Goal: Task Accomplishment & Management: Complete application form

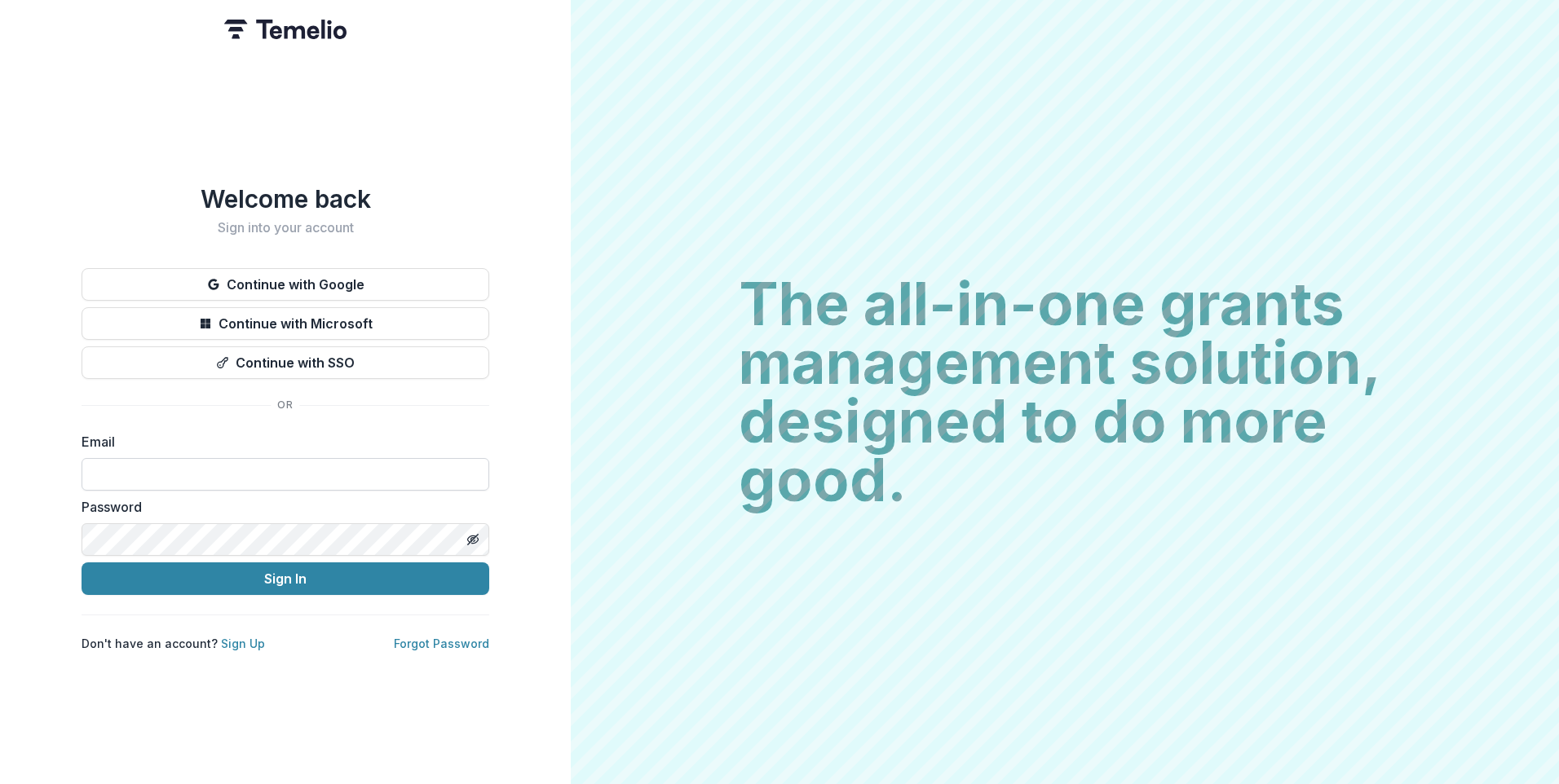
click at [321, 474] on input at bounding box center [285, 474] width 408 height 32
click at [343, 472] on input at bounding box center [285, 474] width 408 height 32
type input "**********"
click at [82, 563] on button "Sign In" at bounding box center [285, 579] width 408 height 32
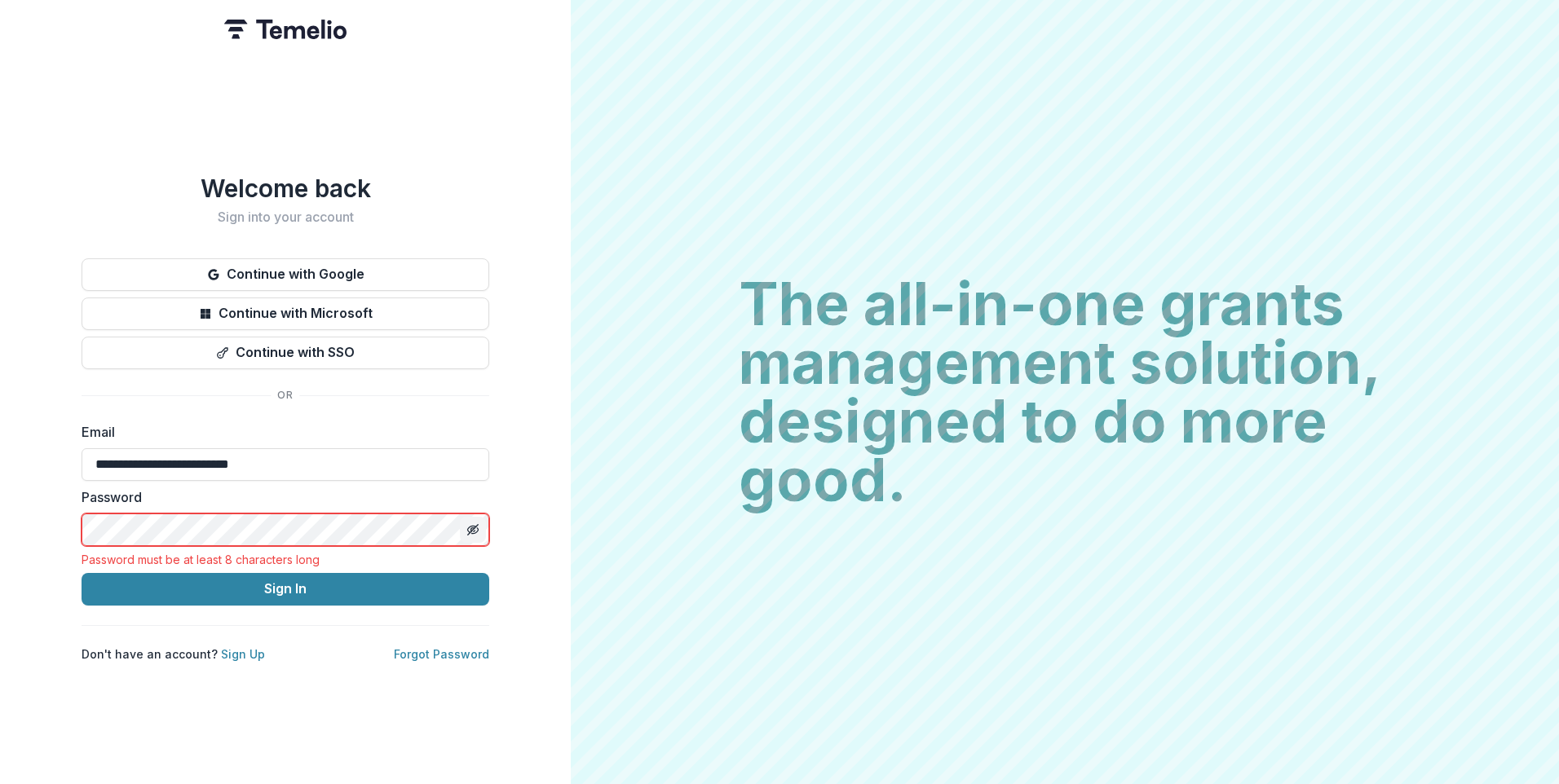
click at [469, 526] on icon "Toggle password visibility" at bounding box center [472, 529] width 8 height 6
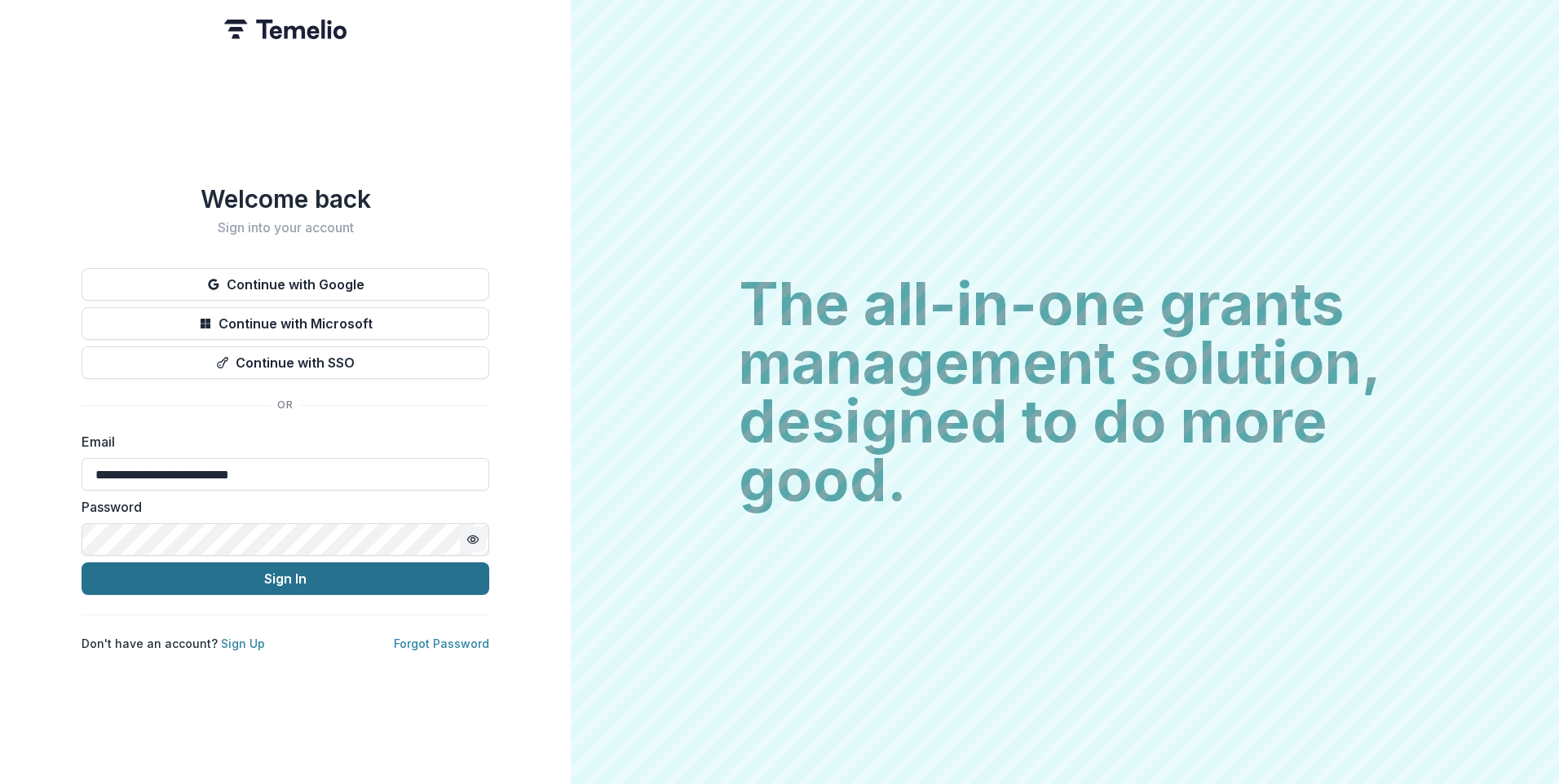
click at [293, 585] on button "Sign In" at bounding box center [285, 579] width 408 height 32
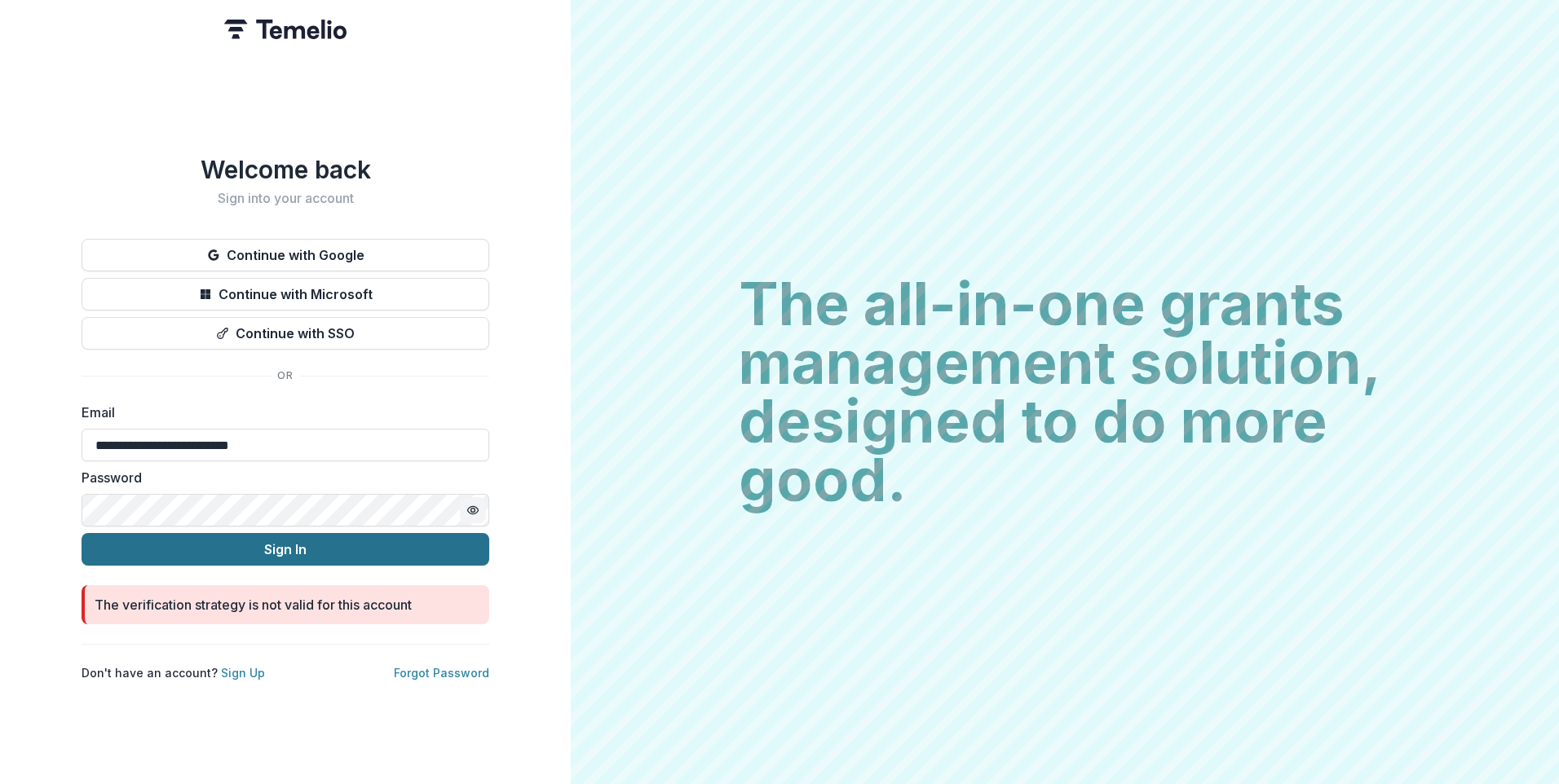
click at [334, 533] on button "Sign In" at bounding box center [285, 549] width 408 height 32
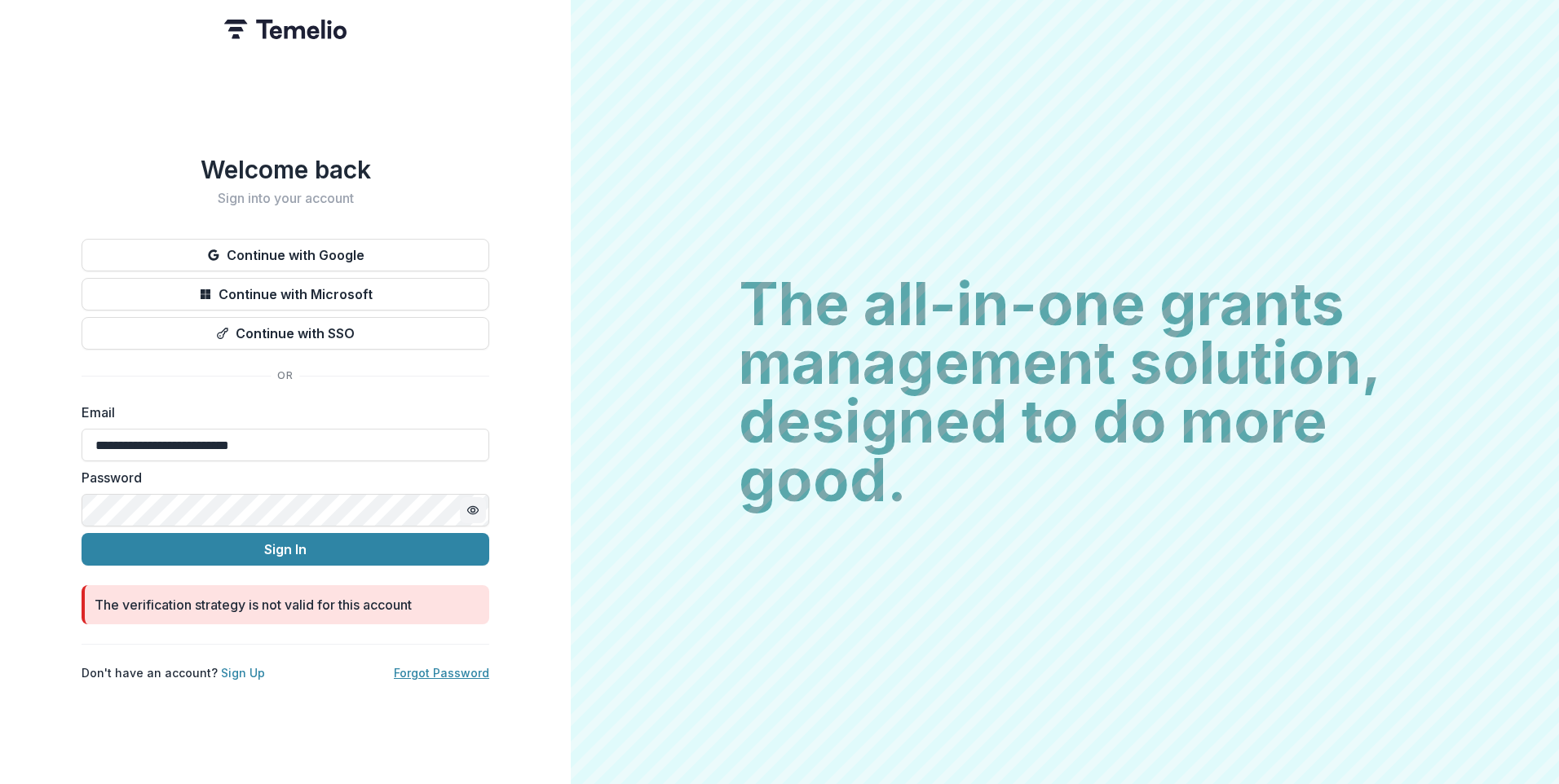
click at [427, 672] on link "Forgot Password" at bounding box center [442, 673] width 96 height 14
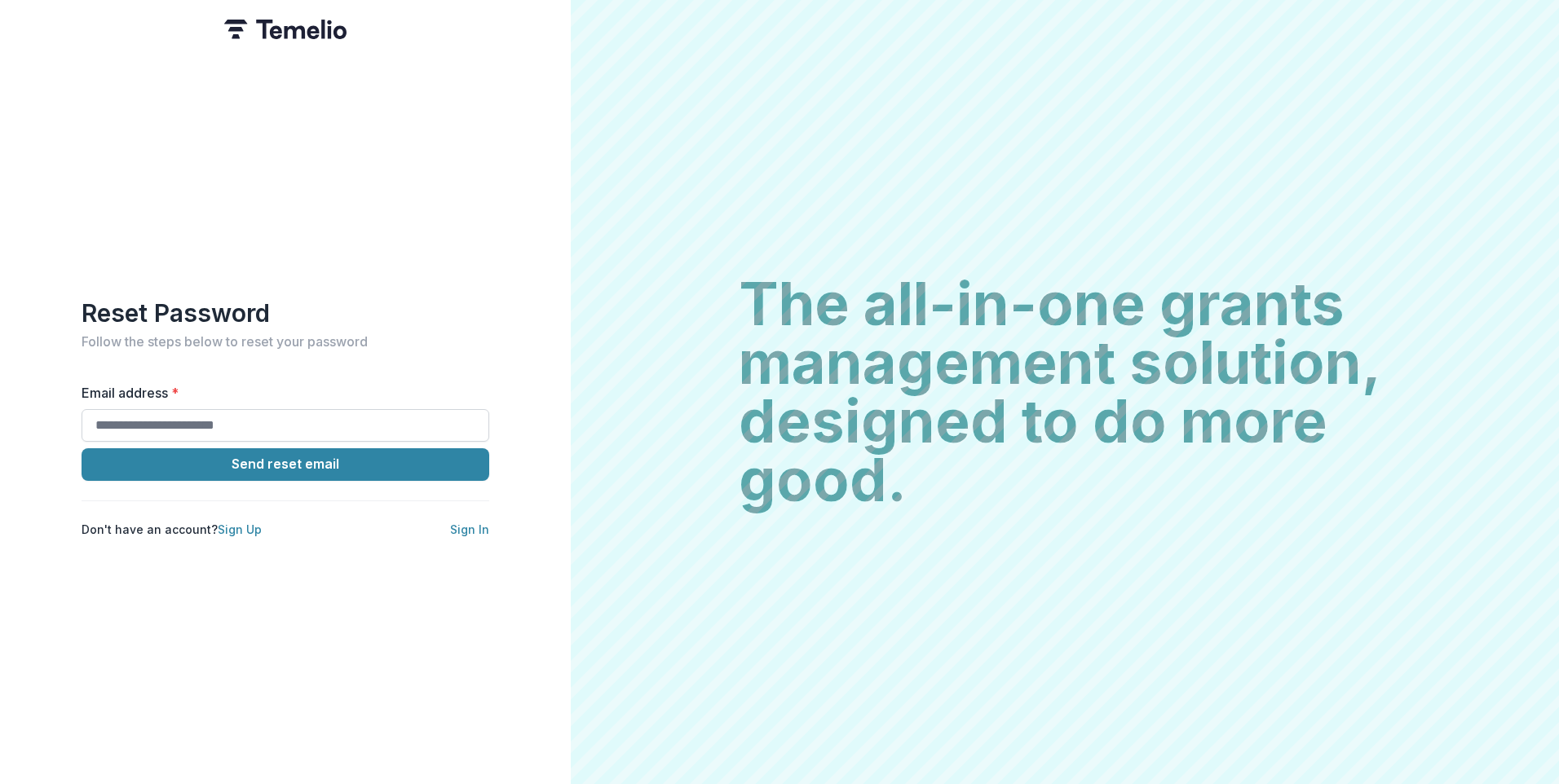
click at [314, 414] on input "Email address *" at bounding box center [285, 425] width 408 height 32
type input "**********"
click at [82, 449] on button "Send reset email" at bounding box center [285, 464] width 408 height 32
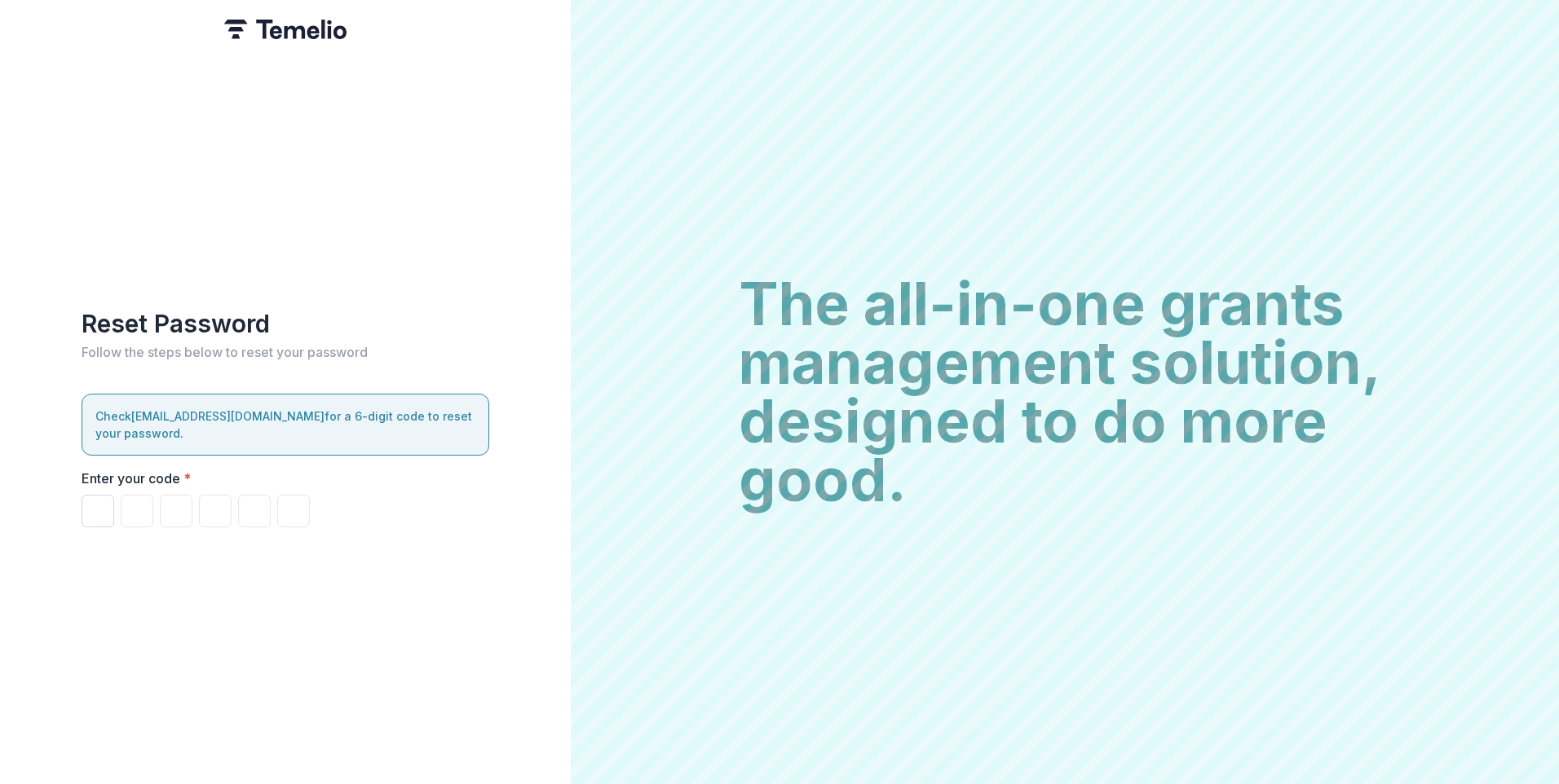
paste input "******"
type input "*"
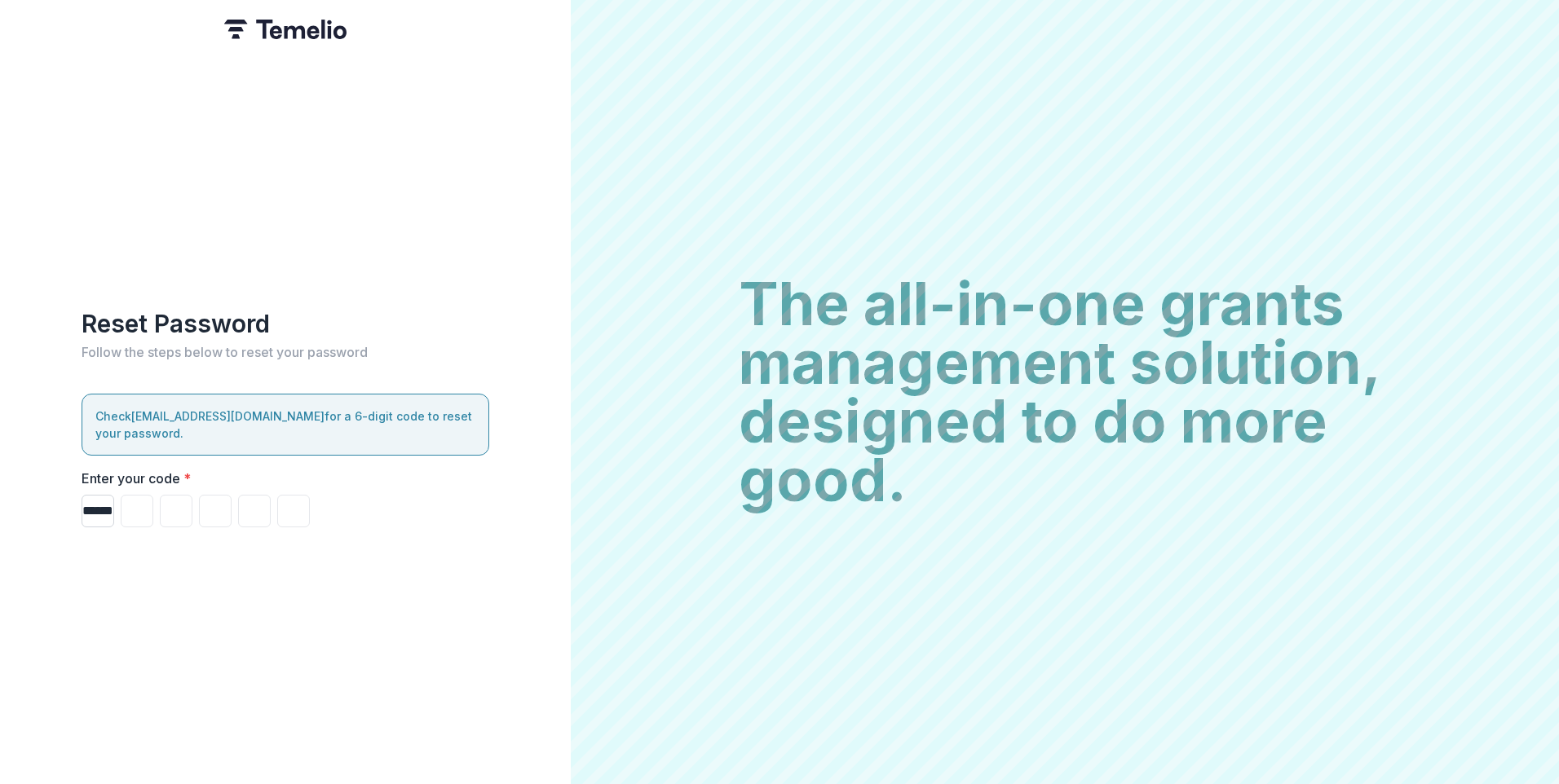
type input "*"
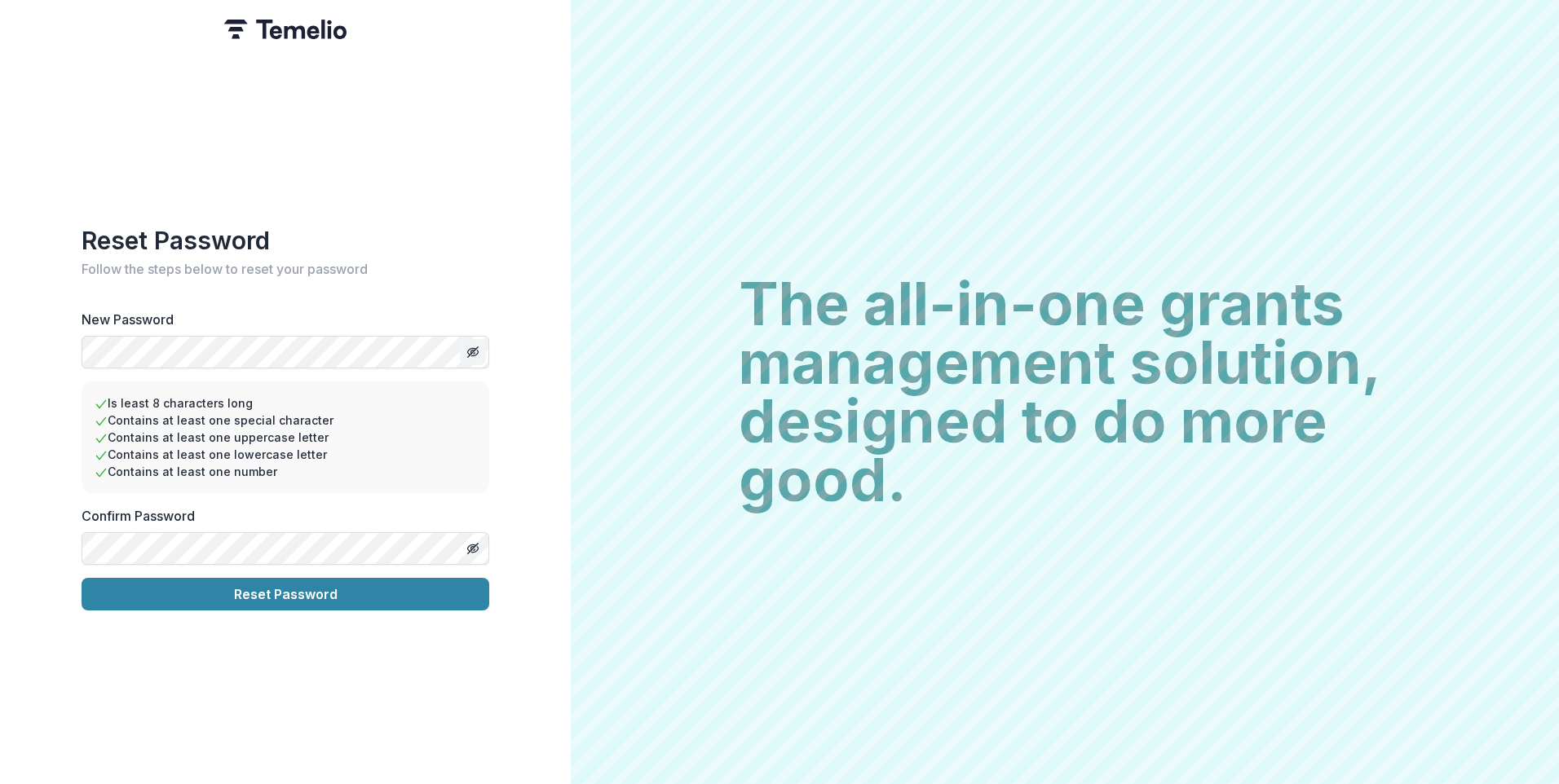
click at [475, 350] on icon "Toggle password visibility" at bounding box center [475, 353] width 6 height 6
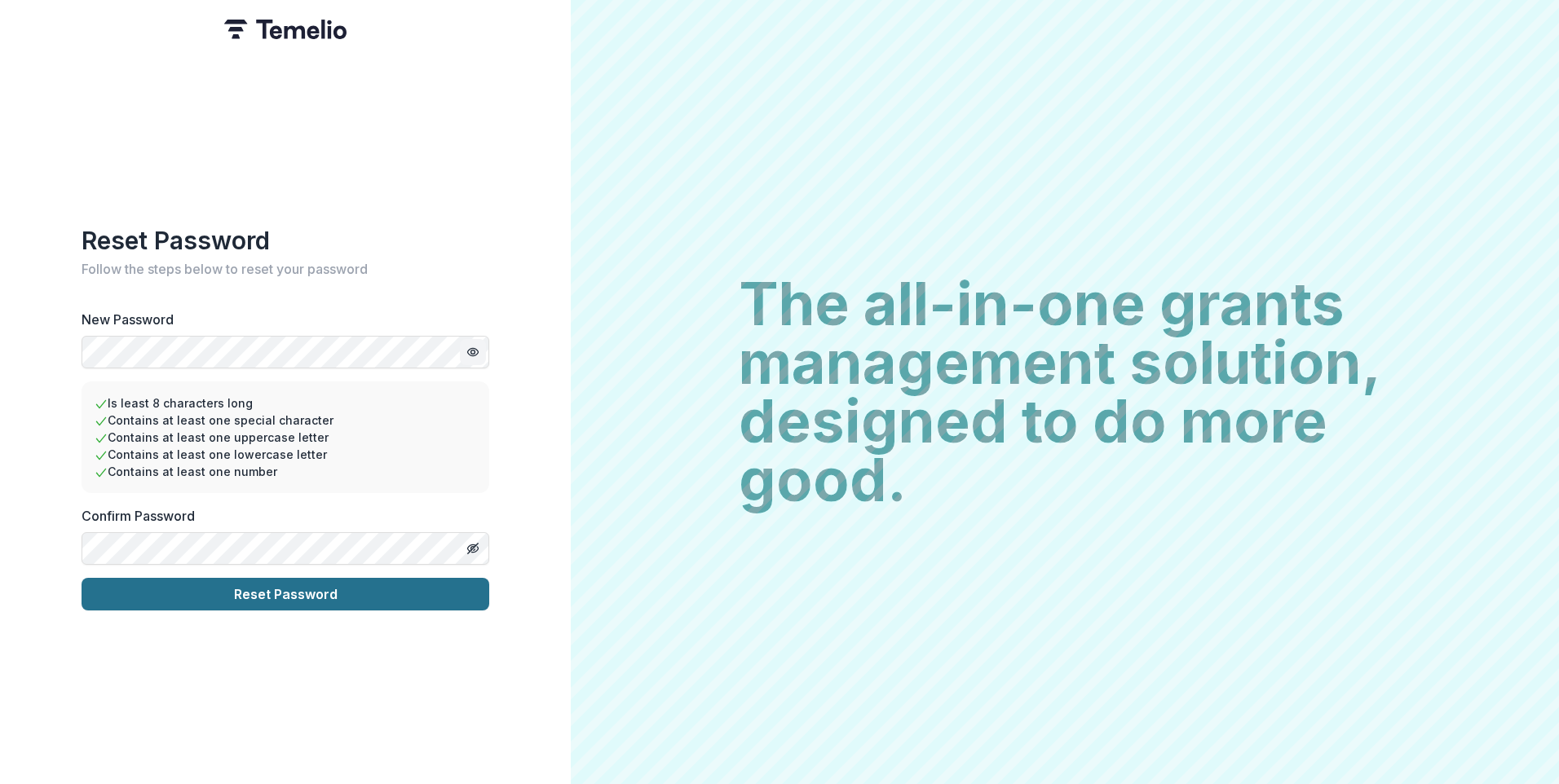
click at [360, 589] on button "Reset Password" at bounding box center [285, 593] width 408 height 32
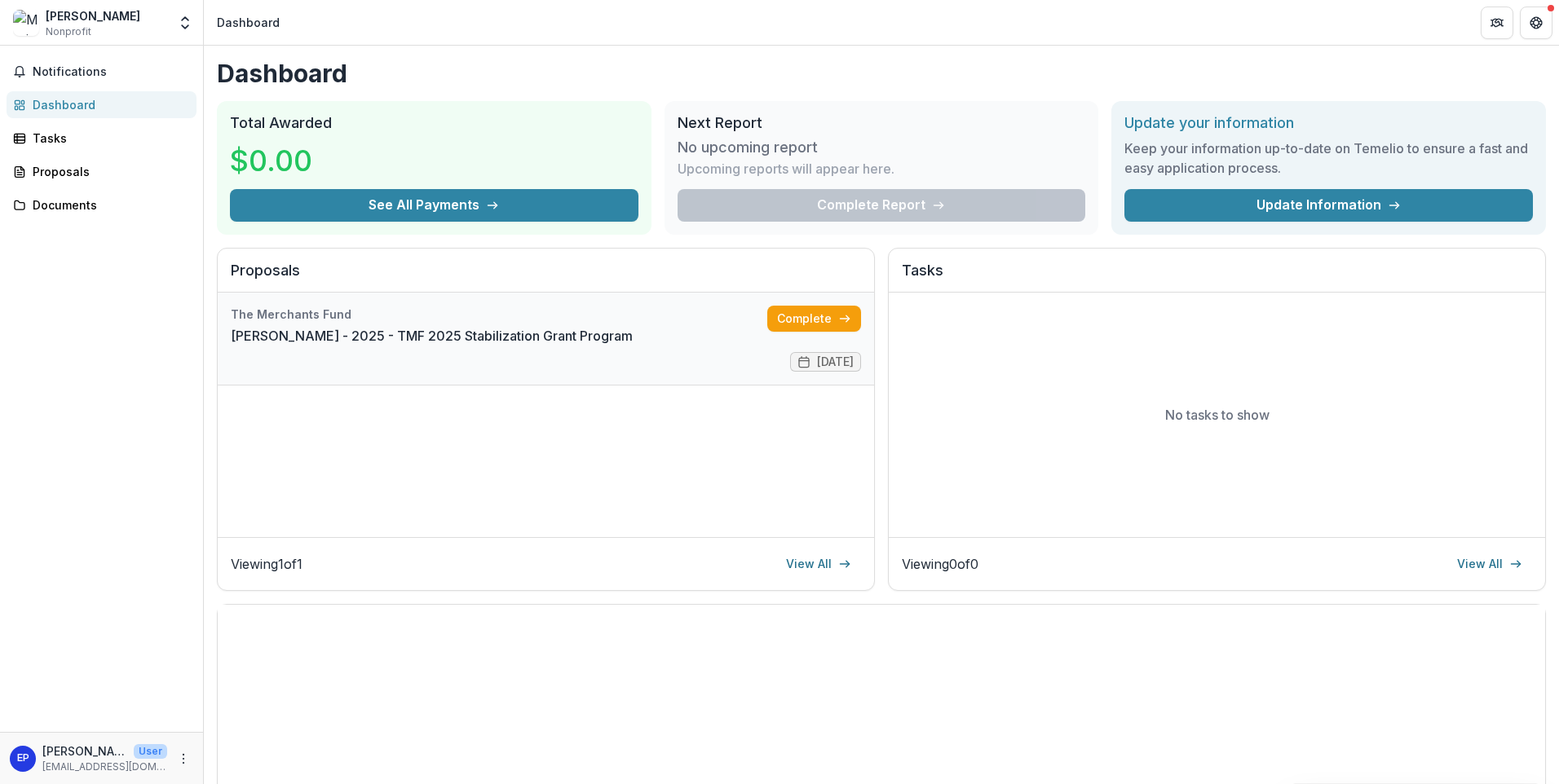
click at [544, 339] on link "[PERSON_NAME] - 2025 - TMF 2025 Stabilization Grant Program" at bounding box center [432, 335] width 402 height 19
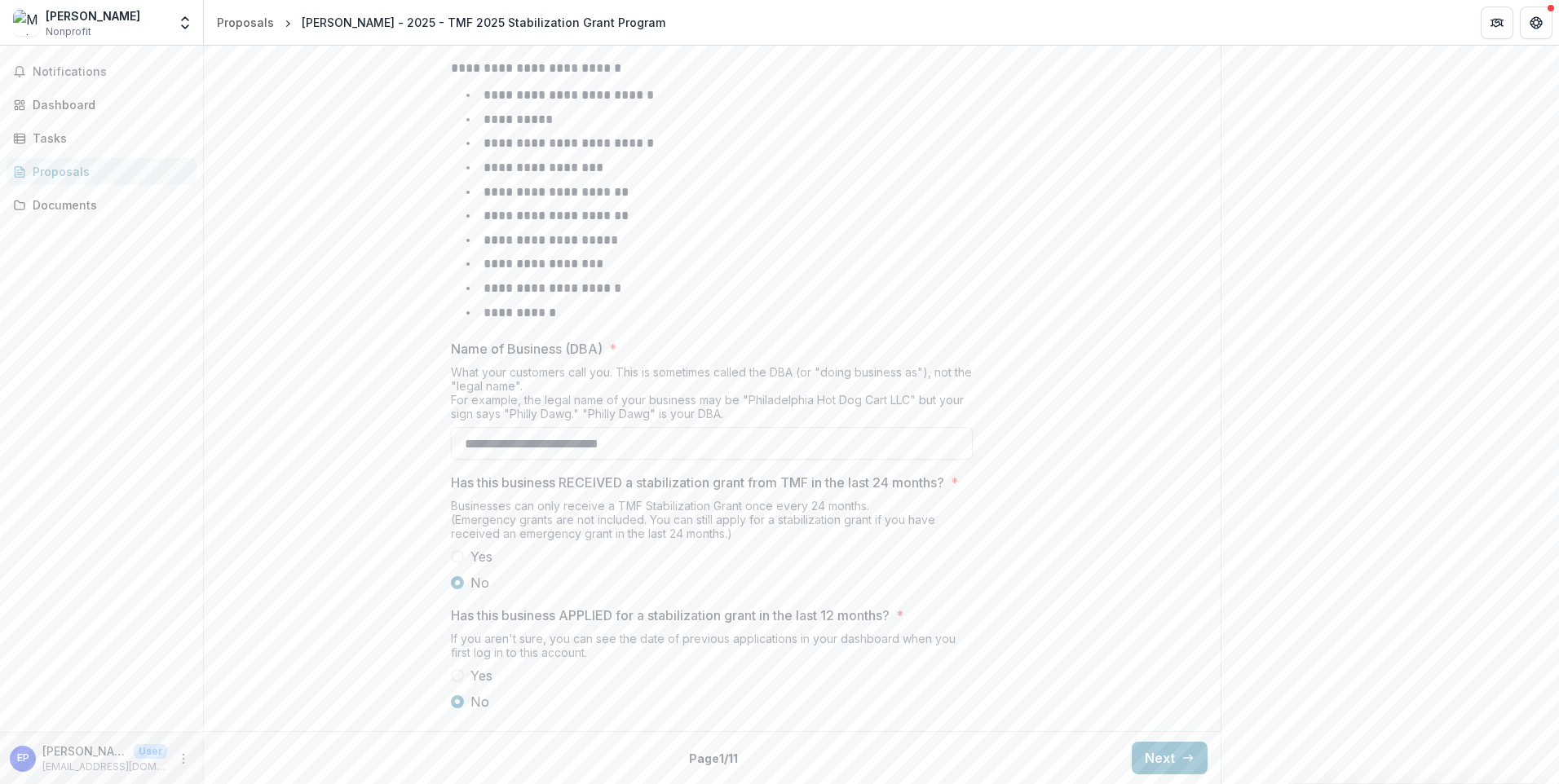
scroll to position [618, 0]
click at [1180, 748] on button "Next" at bounding box center [1170, 758] width 76 height 32
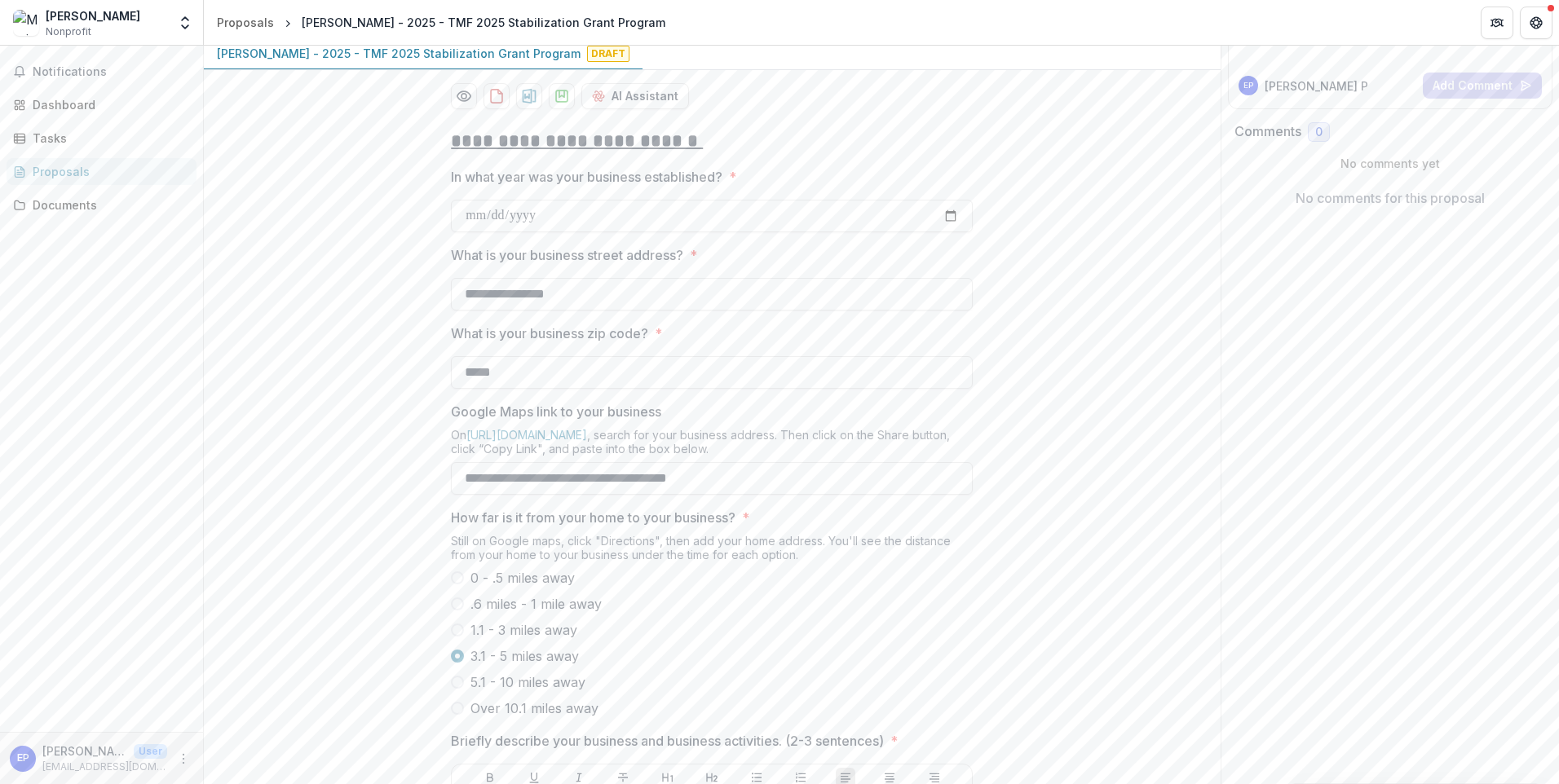
scroll to position [47, 0]
